Goal: Task Accomplishment & Management: Use online tool/utility

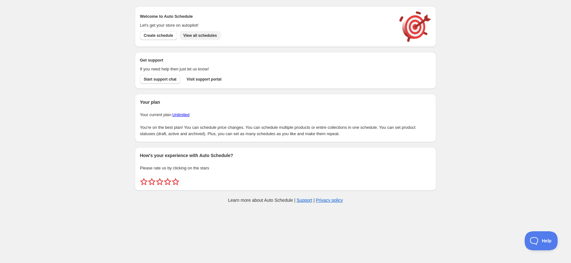
click at [207, 35] on span "View all schedules" at bounding box center [200, 35] width 34 height 5
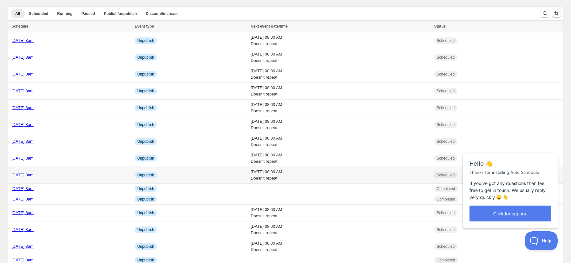
click at [14, 177] on link "Monday 6th October @ 8am" at bounding box center [22, 175] width 22 height 5
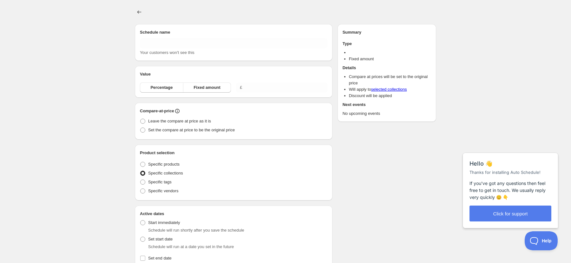
type input "Monday 6th October @ 8am"
radio input "true"
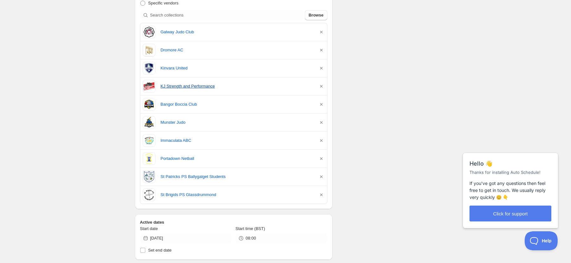
scroll to position [168, 0]
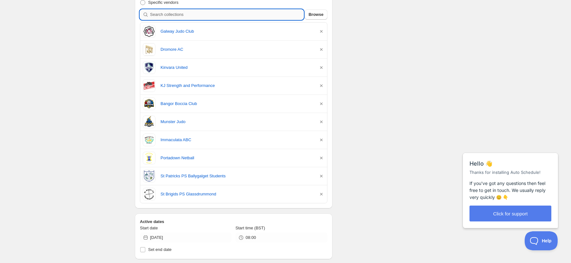
click at [209, 15] on input "search" at bounding box center [227, 15] width 154 height 10
type input "w"
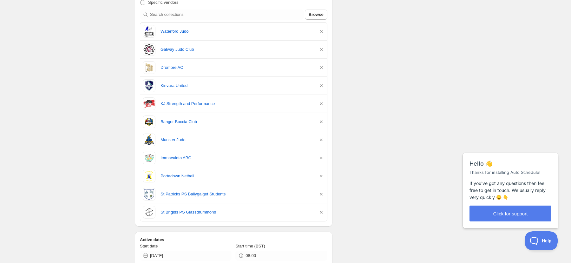
click at [393, 21] on div "Schedule name Monday 6th October @ 8am Your customers won't see this Action Act…" at bounding box center [283, 169] width 307 height 636
